Goal: Task Accomplishment & Management: Use online tool/utility

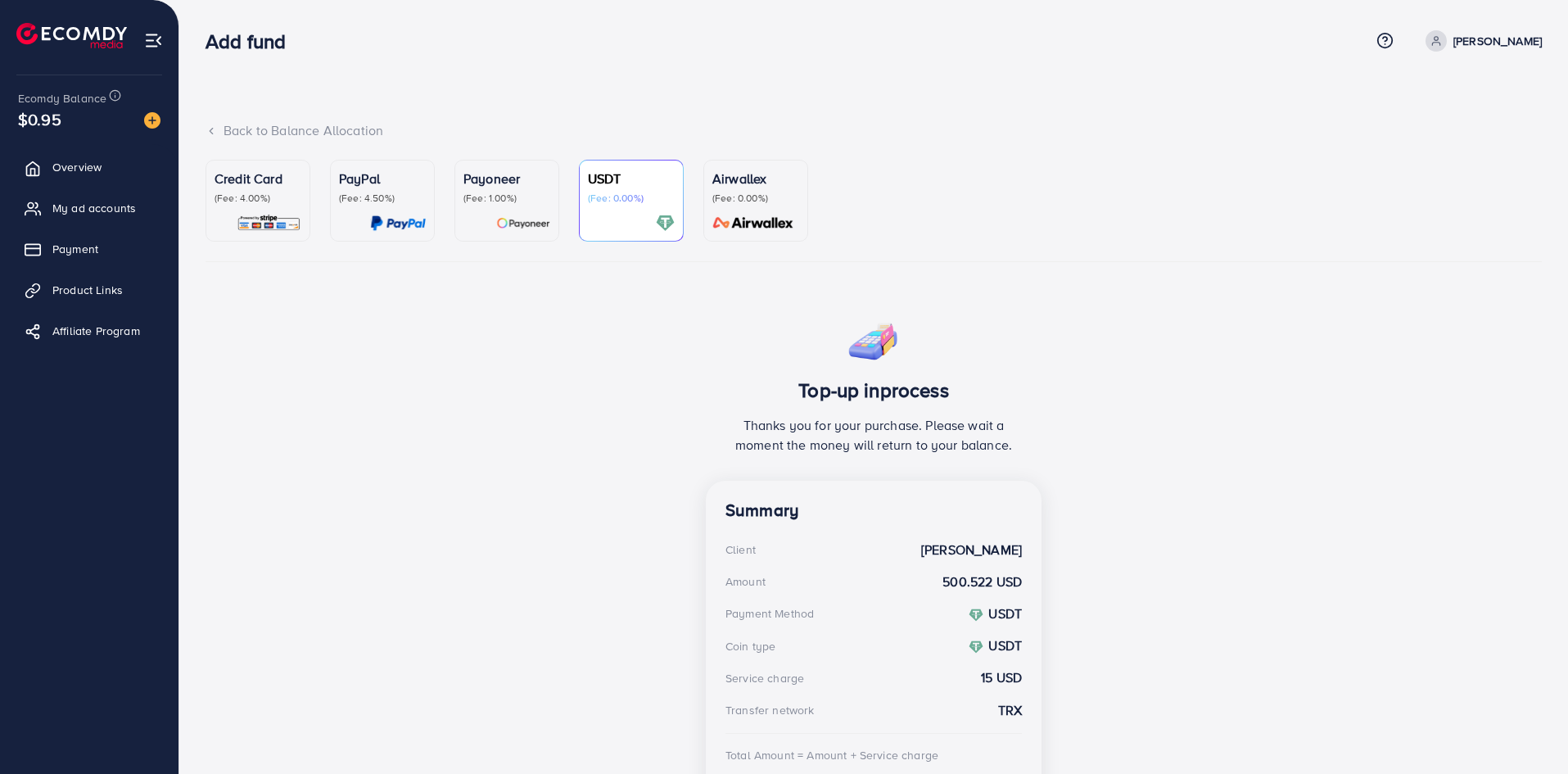
scroll to position [118, 0]
click at [84, 162] on span "Overview" at bounding box center [81, 167] width 50 height 17
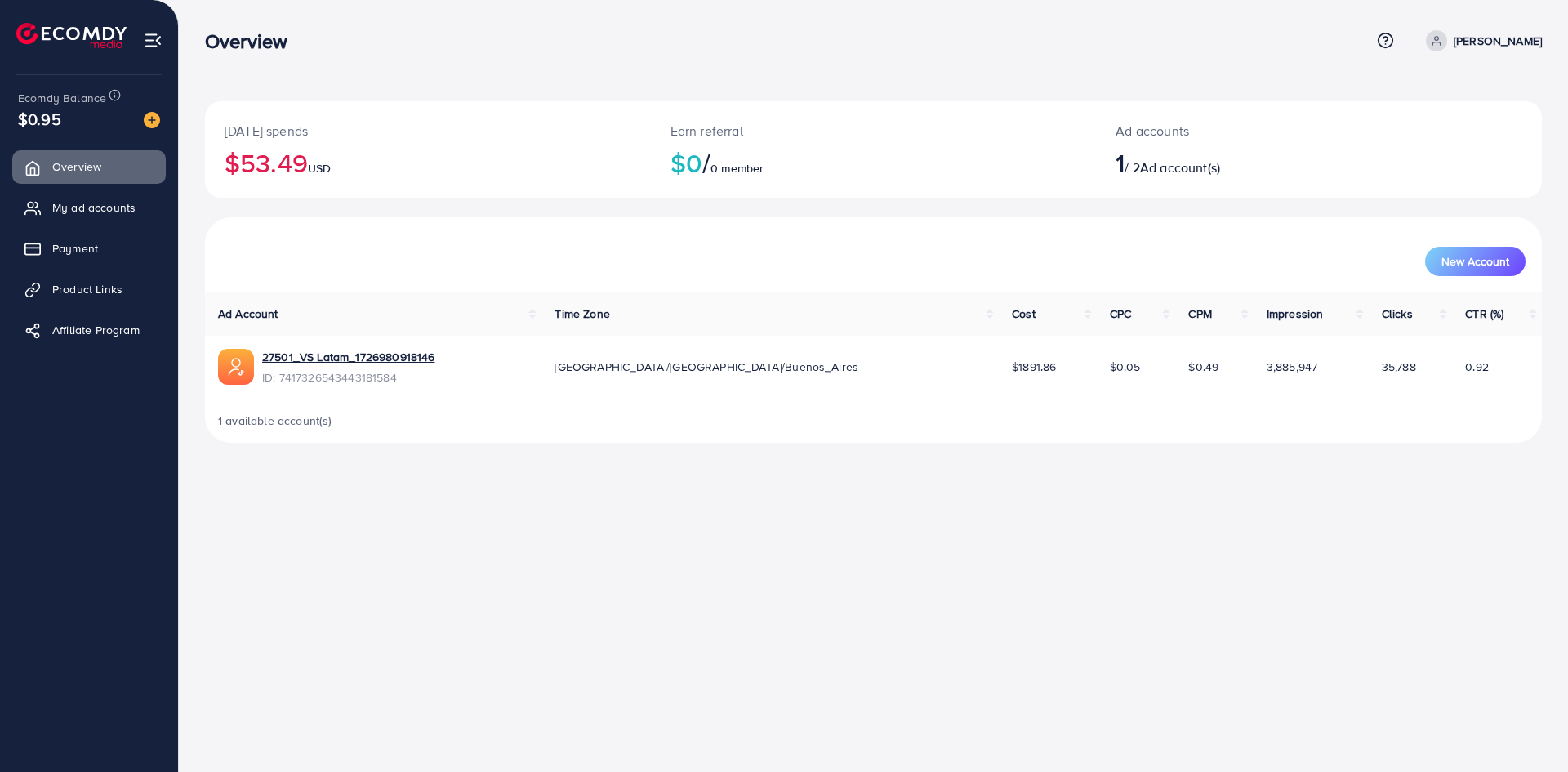
click at [79, 118] on div "$0.95" at bounding box center [89, 119] width 143 height 24
click at [40, 119] on span "$0.95" at bounding box center [40, 119] width 44 height 24
click at [116, 31] on img at bounding box center [71, 36] width 110 height 26
